Goal: Communication & Community: Answer question/provide support

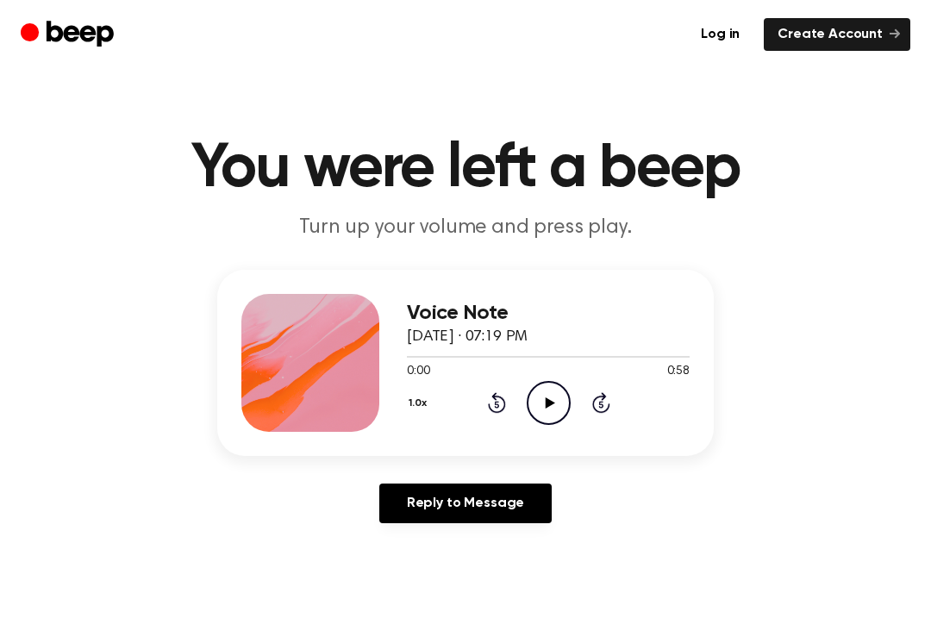
click at [566, 408] on icon "Play Audio" at bounding box center [549, 403] width 44 height 44
click at [554, 411] on icon "Pause Audio" at bounding box center [549, 403] width 44 height 44
click at [514, 396] on div "1.0x Rewind 5 seconds Play Audio Skip 5 seconds" at bounding box center [548, 403] width 283 height 44
click at [503, 397] on icon at bounding box center [497, 402] width 18 height 21
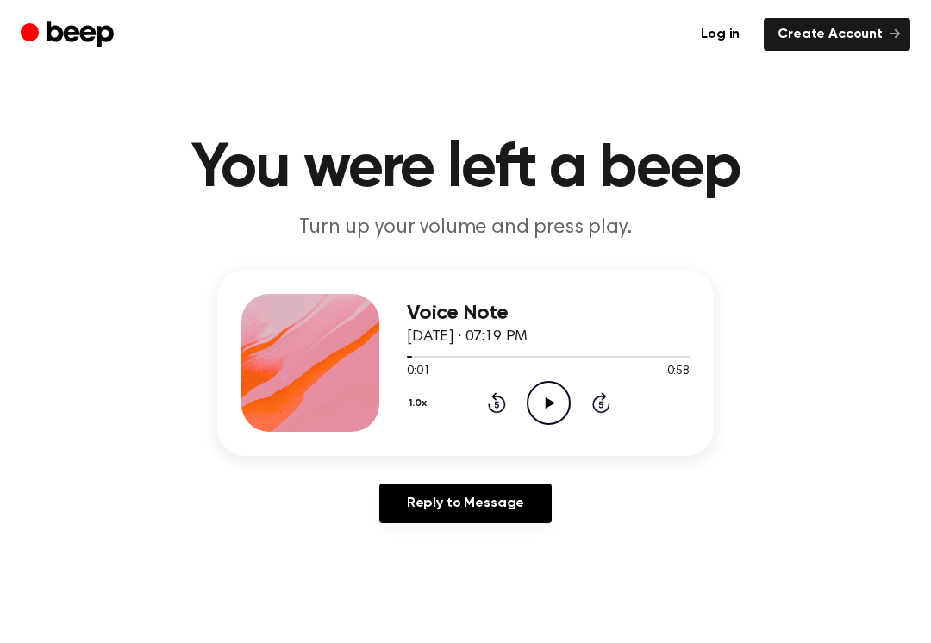
click at [503, 401] on icon at bounding box center [497, 402] width 18 height 21
click at [546, 403] on icon at bounding box center [549, 402] width 9 height 11
click at [530, 360] on div at bounding box center [548, 356] width 283 height 14
click at [522, 404] on div "1.0x Rewind 5 seconds Pause Audio Skip 5 seconds" at bounding box center [548, 403] width 283 height 44
click at [513, 360] on div at bounding box center [548, 356] width 283 height 14
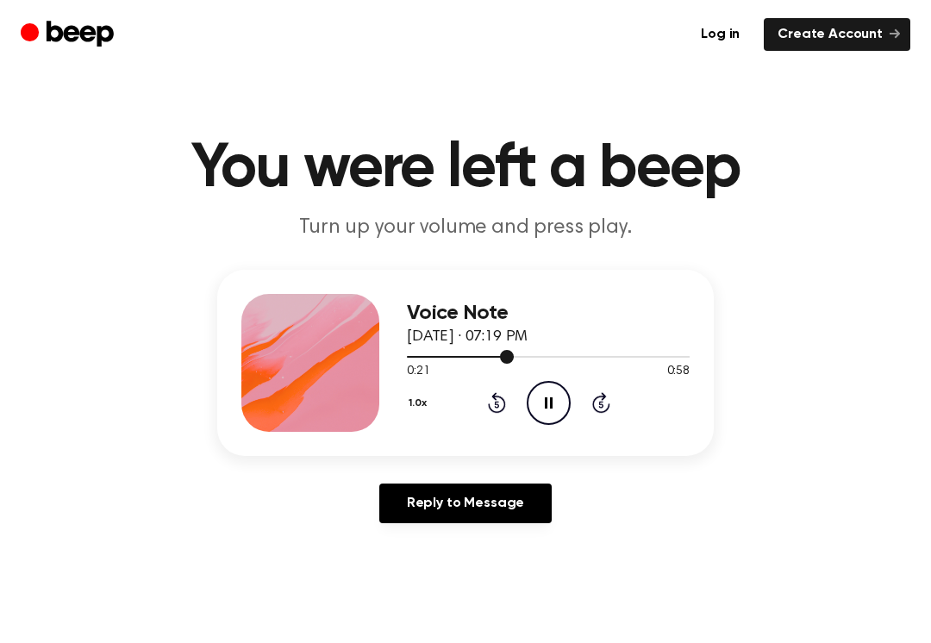
click at [521, 368] on div "0:21 0:58" at bounding box center [548, 372] width 283 height 18
click at [542, 397] on icon "Pause Audio" at bounding box center [549, 403] width 44 height 44
click at [504, 402] on icon at bounding box center [497, 402] width 18 height 21
click at [552, 394] on icon "Play Audio" at bounding box center [549, 403] width 44 height 44
click at [744, 610] on main "You were left a beep Turn up your volume and press play. Voice Note [DATE] · 07…" at bounding box center [465, 531] width 931 height 1063
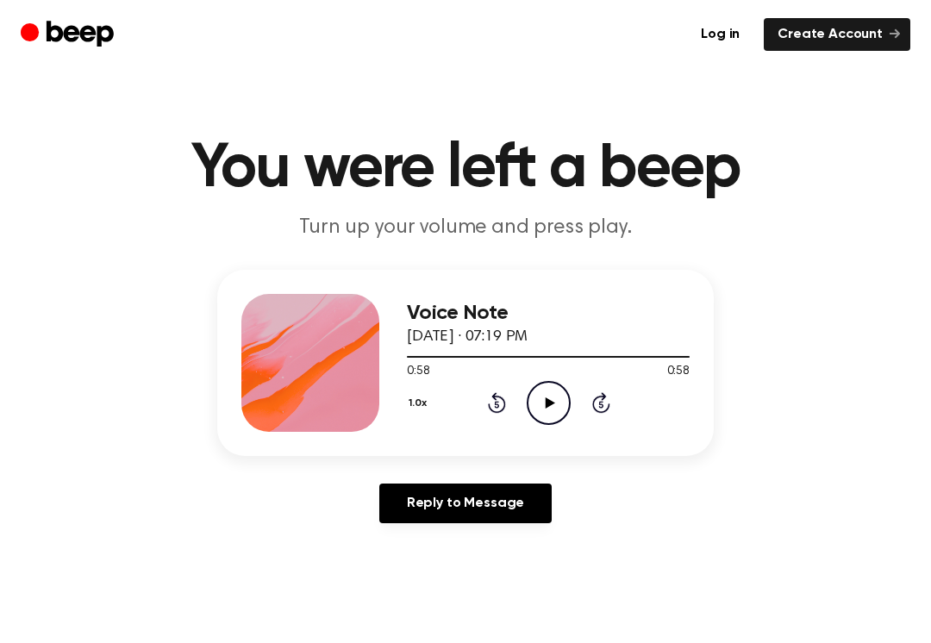
click at [541, 396] on icon "Play Audio" at bounding box center [549, 403] width 44 height 44
click at [547, 398] on icon "Pause Audio" at bounding box center [549, 403] width 44 height 44
click at [554, 385] on icon "Play Audio" at bounding box center [549, 403] width 44 height 44
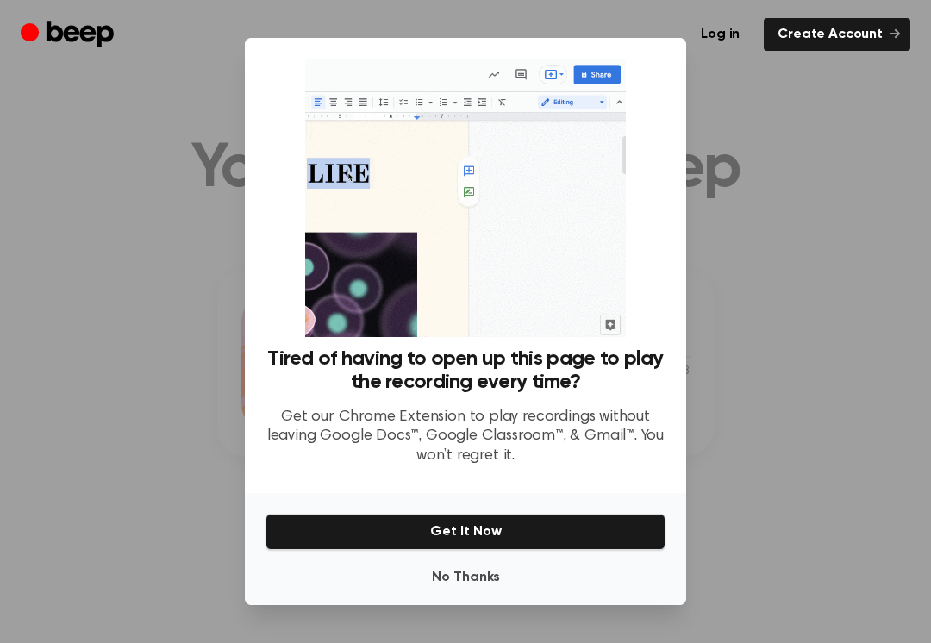
click at [758, 397] on div at bounding box center [465, 321] width 931 height 643
click at [466, 560] on button "No Thanks" at bounding box center [466, 577] width 400 height 34
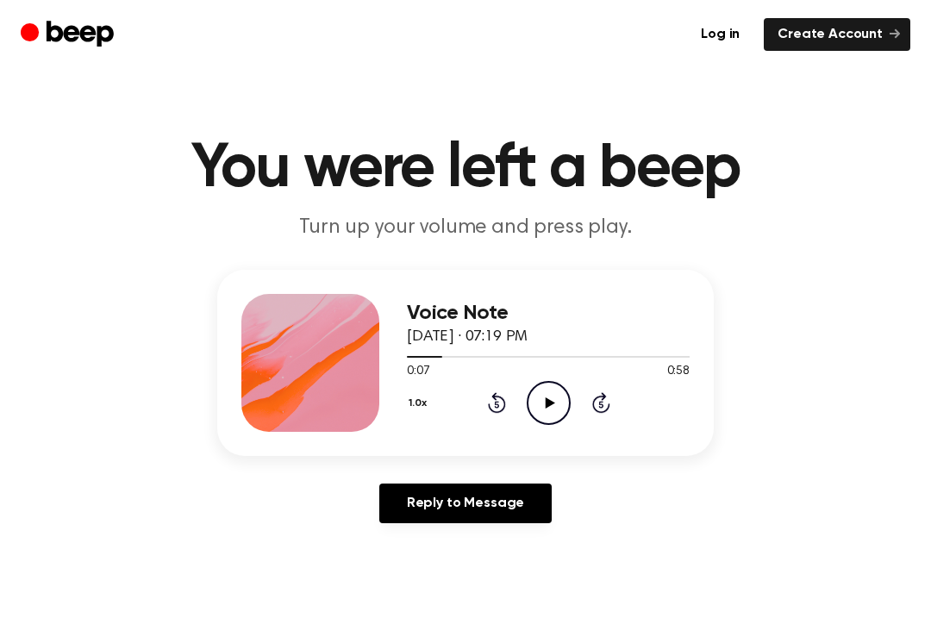
click at [552, 415] on icon "Play Audio" at bounding box center [549, 403] width 44 height 44
click at [548, 398] on icon "Pause Audio" at bounding box center [549, 403] width 44 height 44
click at [538, 397] on icon "Play Audio" at bounding box center [549, 403] width 44 height 44
click at [512, 398] on div "1.0x Rewind 5 seconds Play Audio Skip 5 seconds" at bounding box center [548, 403] width 283 height 44
click at [498, 407] on icon at bounding box center [496, 405] width 4 height 7
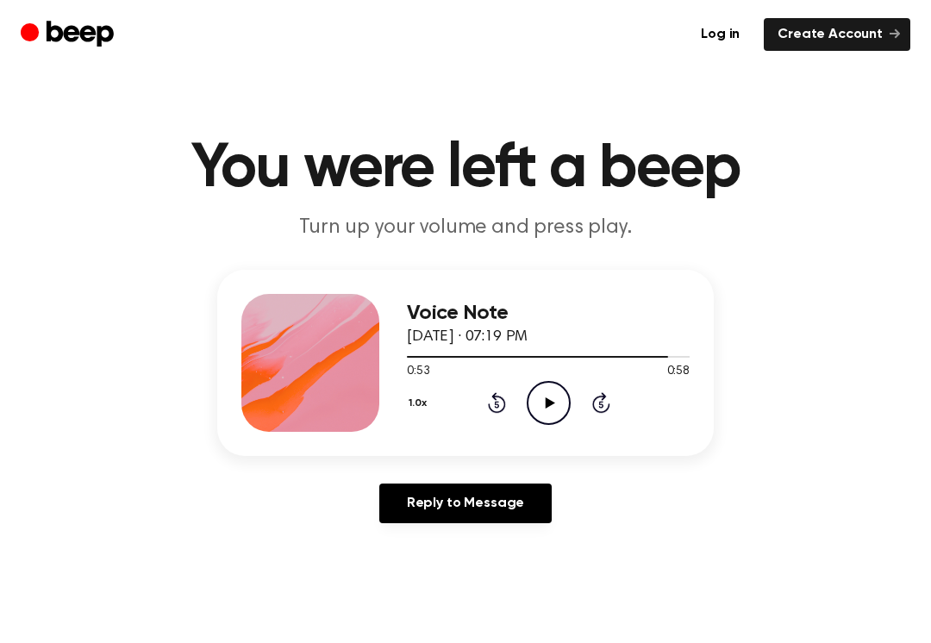
click at [498, 406] on icon at bounding box center [496, 405] width 4 height 7
click at [497, 403] on icon "Rewind 5 seconds" at bounding box center [496, 402] width 19 height 22
click at [493, 399] on icon "Rewind 5 seconds" at bounding box center [496, 402] width 19 height 22
click at [579, 398] on div "1.0x Rewind 5 seconds Play Audio Skip 5 seconds" at bounding box center [548, 403] width 283 height 44
click at [542, 410] on icon "Play Audio" at bounding box center [549, 403] width 44 height 44
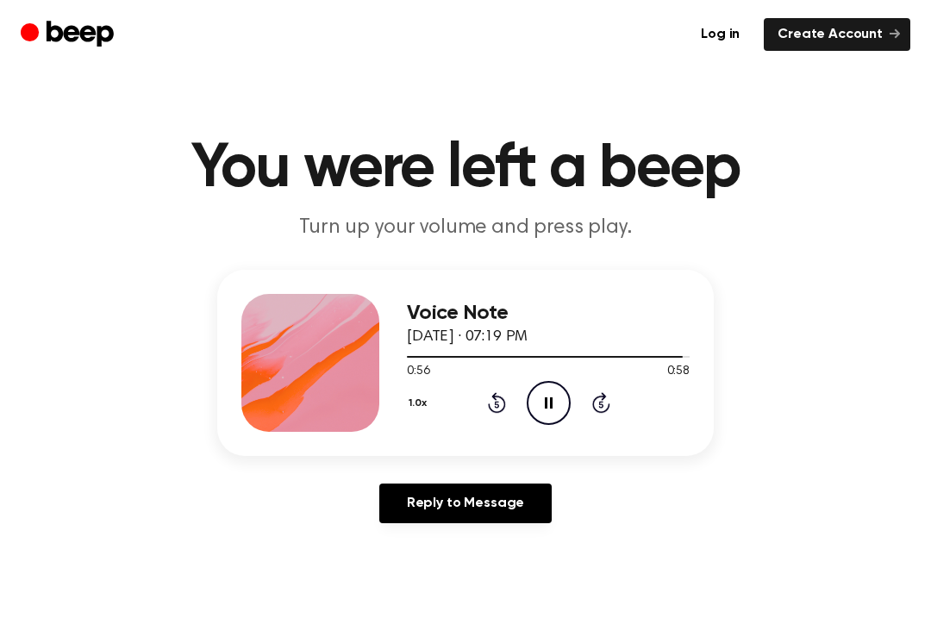
click at [498, 443] on div "Voice Note [DATE] · 07:19 PM 0:56 0:58 Your browser does not support the [objec…" at bounding box center [465, 363] width 497 height 186
click at [489, 408] on icon at bounding box center [497, 402] width 18 height 21
click at [488, 408] on icon "Rewind 5 seconds" at bounding box center [496, 402] width 19 height 22
click at [492, 409] on icon "Rewind 5 seconds" at bounding box center [496, 402] width 19 height 22
click at [492, 408] on icon "Rewind 5 seconds" at bounding box center [496, 402] width 19 height 22
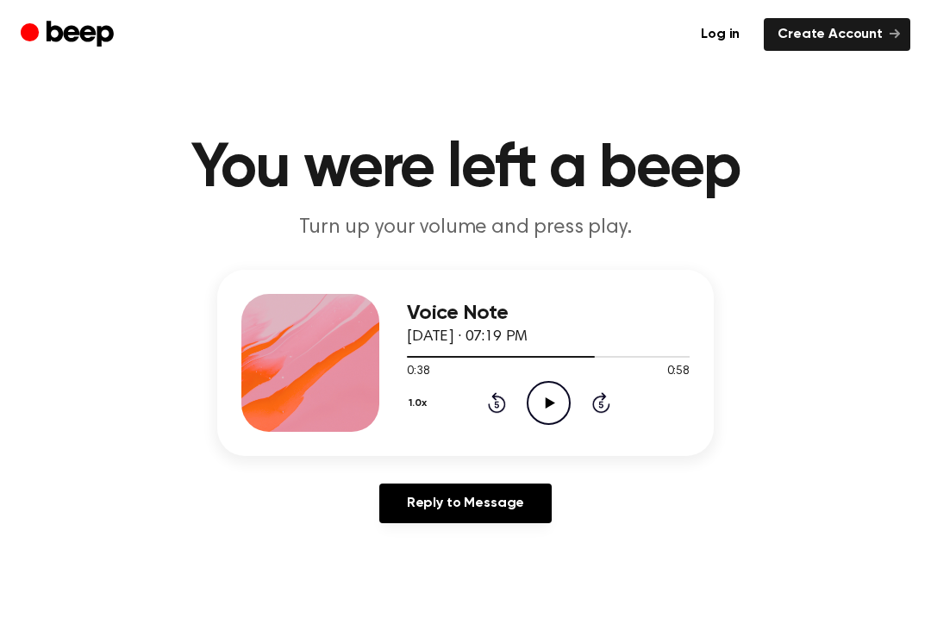
click at [488, 408] on icon "Rewind 5 seconds" at bounding box center [496, 402] width 19 height 22
click at [544, 404] on icon "Play Audio" at bounding box center [549, 403] width 44 height 44
click at [550, 434] on div "Voice Note [DATE] · 07:19 PM 0:36 0:58 Your browser does not support the [objec…" at bounding box center [465, 363] width 497 height 186
click at [296, 121] on main "You were left a beep Turn up your volume and press play. Voice Note [DATE] · 07…" at bounding box center [465, 531] width 931 height 1063
click at [299, 383] on div at bounding box center [310, 363] width 138 height 138
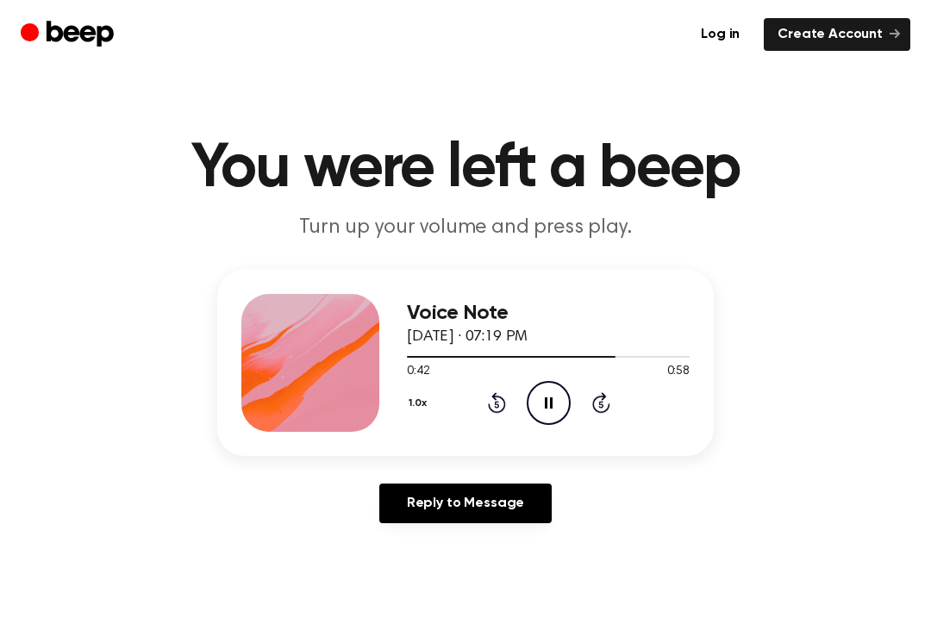
click at [294, 357] on div at bounding box center [310, 363] width 138 height 138
click at [501, 463] on div "Voice Note [DATE] · 07:19 PM 0:44 0:58 Your browser does not support the [objec…" at bounding box center [466, 403] width 890 height 267
click at [525, 497] on link "Reply to Message" at bounding box center [465, 504] width 172 height 40
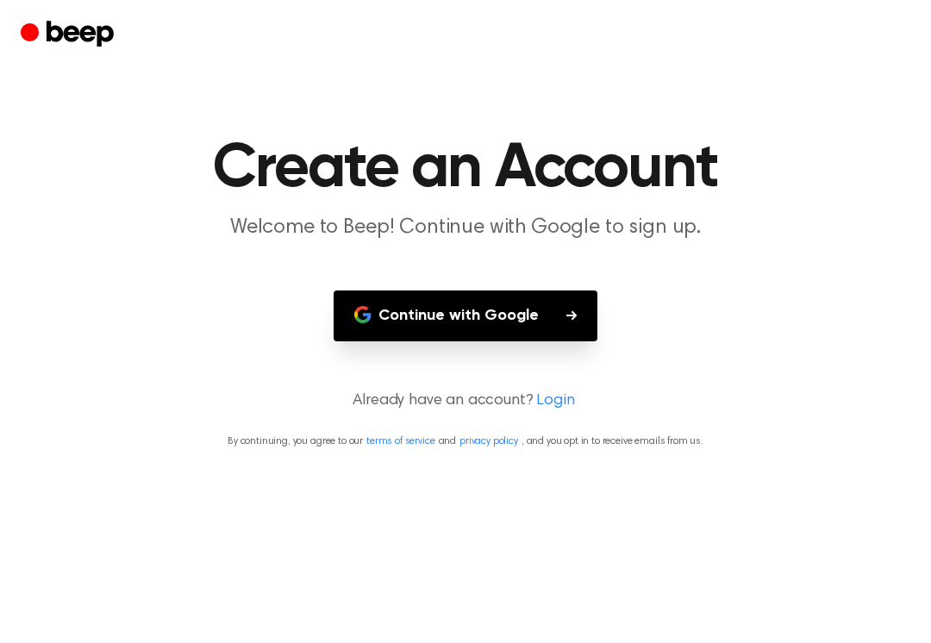
click at [525, 497] on main "Create an Account Welcome to Beep! Continue with Google to sign up. Continue wi…" at bounding box center [465, 321] width 931 height 643
